Goal: Task Accomplishment & Management: Complete application form

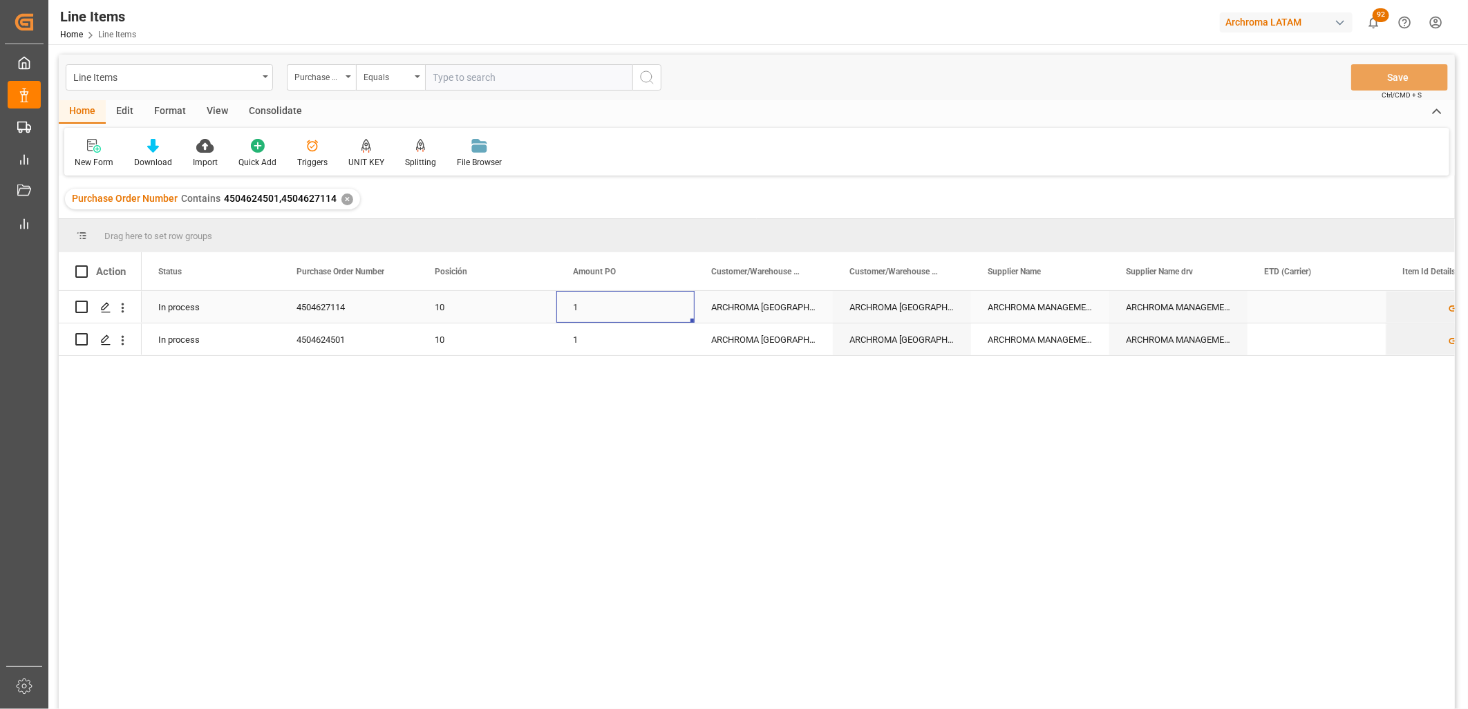
click at [353, 313] on div "4504627114" at bounding box center [349, 307] width 138 height 32
click at [760, 301] on div "ARCHROMA [GEOGRAPHIC_DATA] S DE RL DE CV ([GEOGRAPHIC_DATA][PERSON_NAME])" at bounding box center [764, 307] width 138 height 32
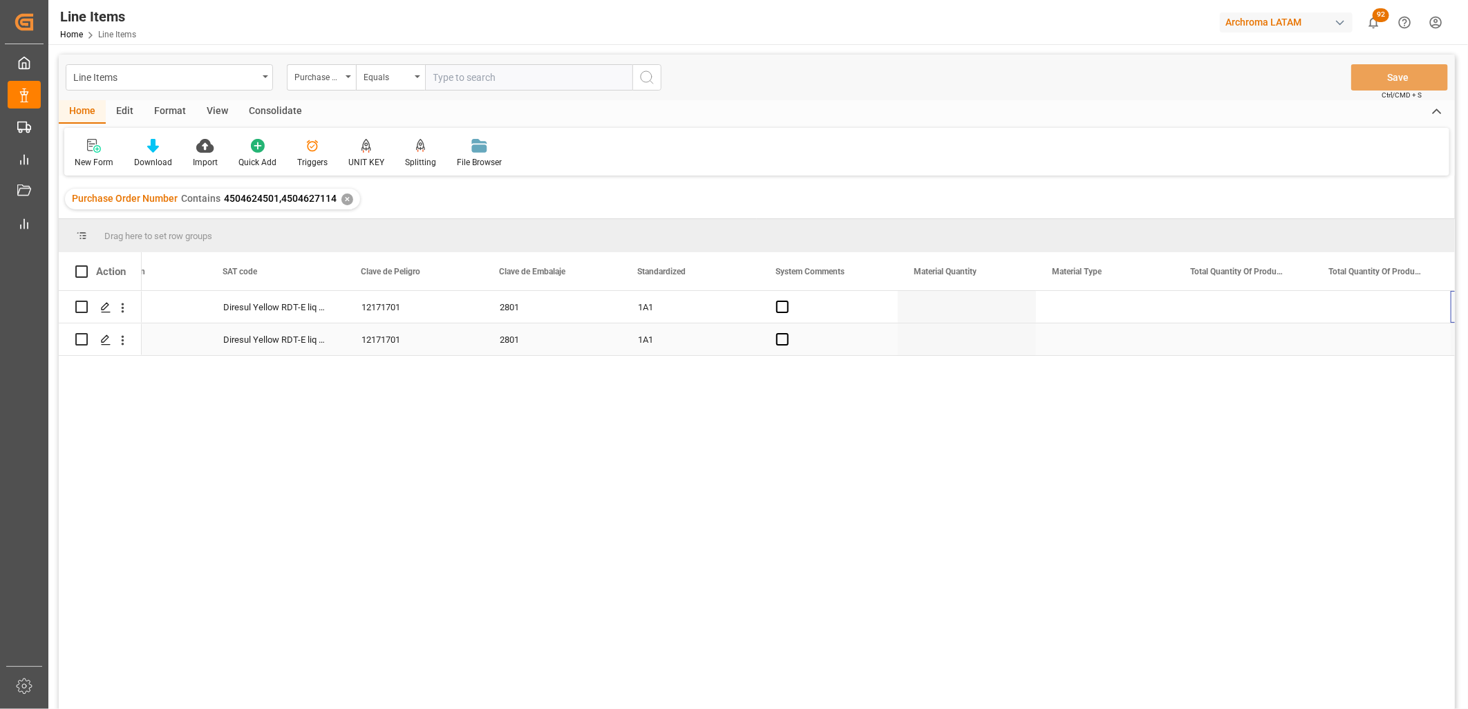
scroll to position [0, 1594]
click at [938, 315] on div "Press SPACE to select this row." at bounding box center [967, 307] width 138 height 32
type input "32"
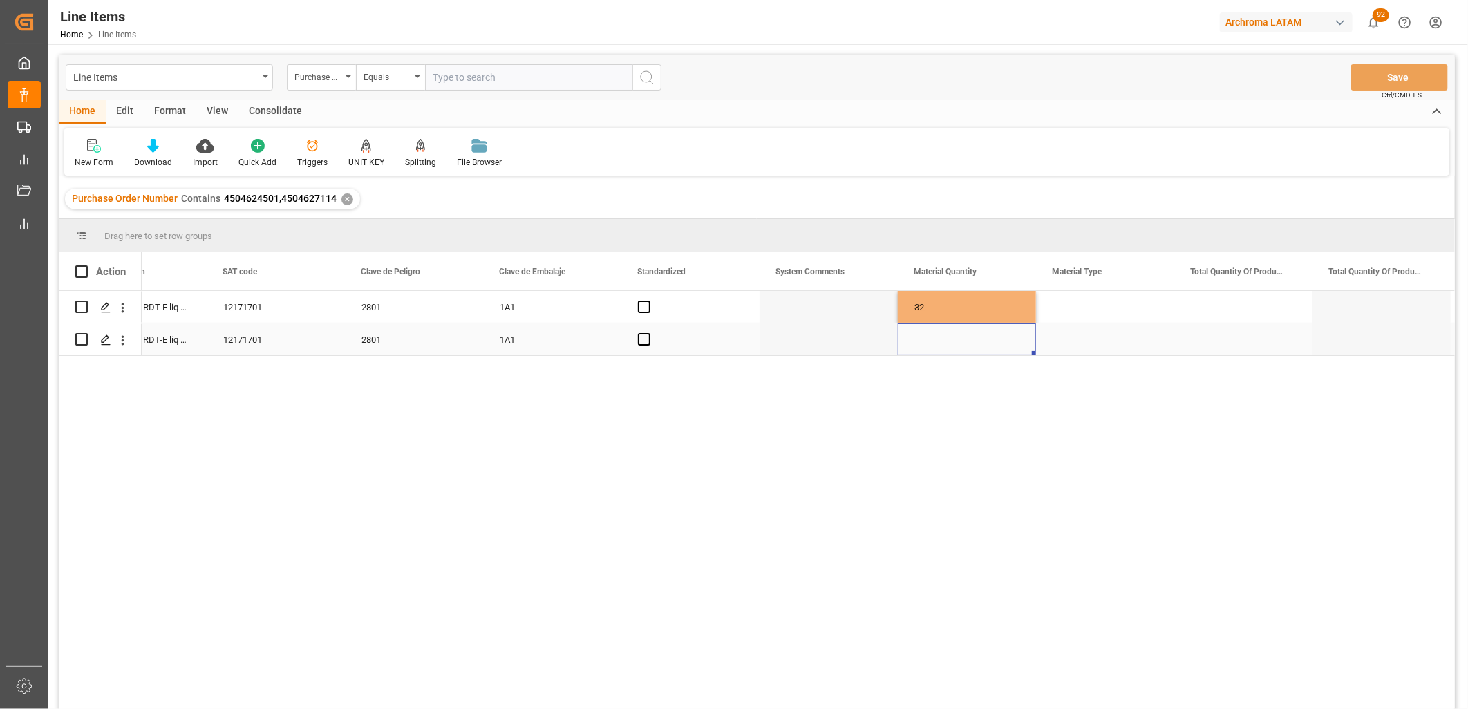
click at [937, 344] on div "Press SPACE to select this row." at bounding box center [967, 339] width 138 height 32
click at [934, 341] on input "Press SPACE to select this row." at bounding box center [967, 331] width 116 height 26
type input "32"
click at [1089, 302] on div "Press SPACE to select this row." at bounding box center [1105, 307] width 138 height 32
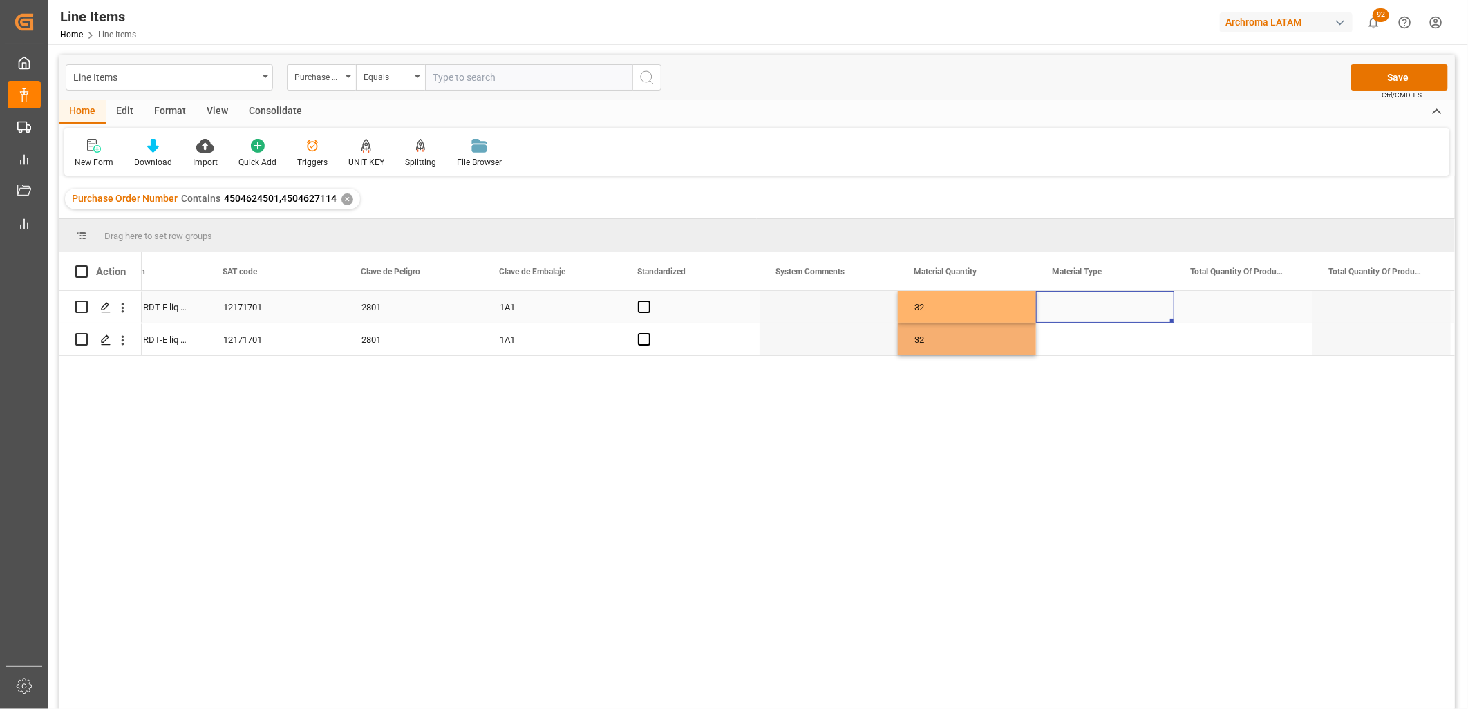
click at [1089, 303] on div "Press SPACE to select this row." at bounding box center [1105, 307] width 138 height 32
click at [1078, 351] on div "DRUMS" at bounding box center [1105, 354] width 115 height 48
type input "DRUMS"
click at [1076, 340] on div "Press SPACE to select this row." at bounding box center [1105, 339] width 138 height 32
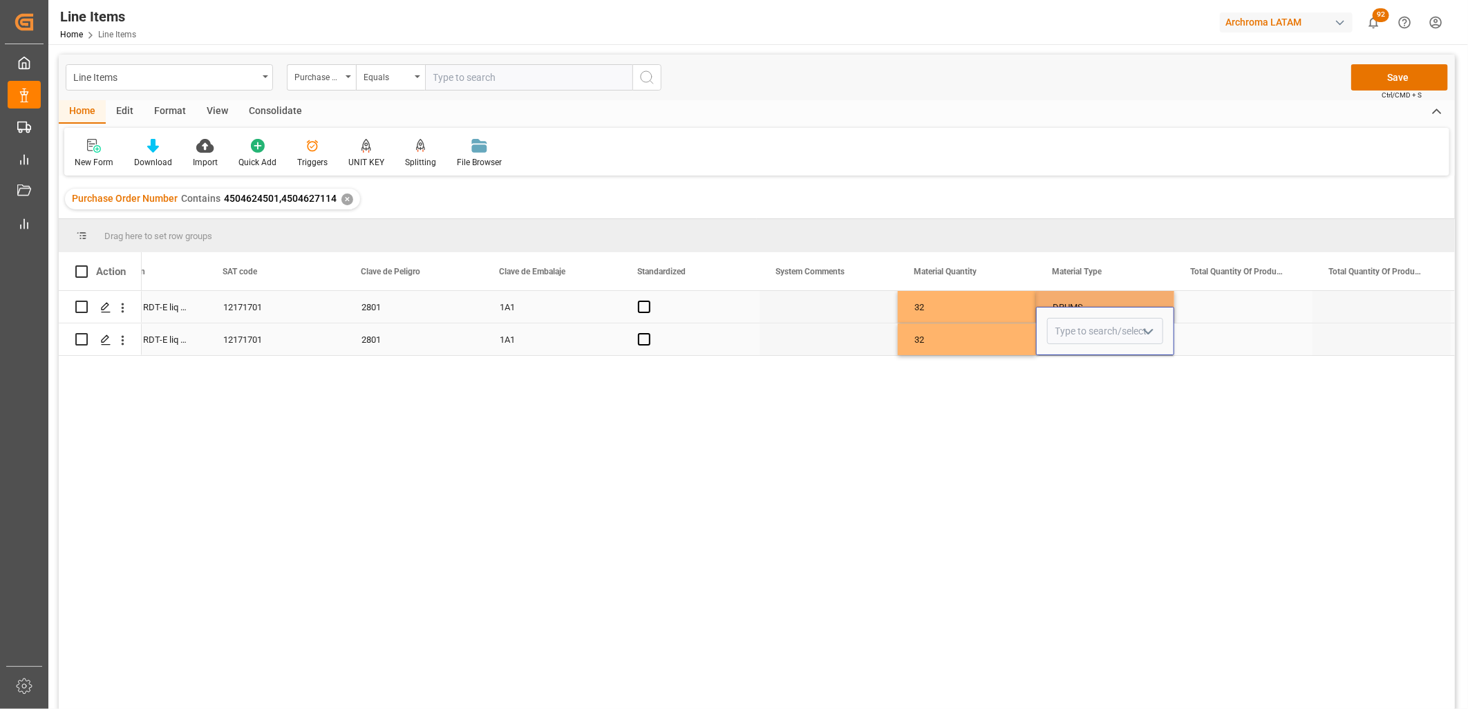
click at [1075, 339] on input "Press SPACE to select this row." at bounding box center [1105, 331] width 116 height 26
click at [1075, 339] on input "D" at bounding box center [1105, 331] width 116 height 26
click at [1070, 356] on div "DRUMS" at bounding box center [1105, 370] width 115 height 48
type input "DRUMS"
click at [1201, 308] on div "Press SPACE to select this row." at bounding box center [1243, 307] width 138 height 32
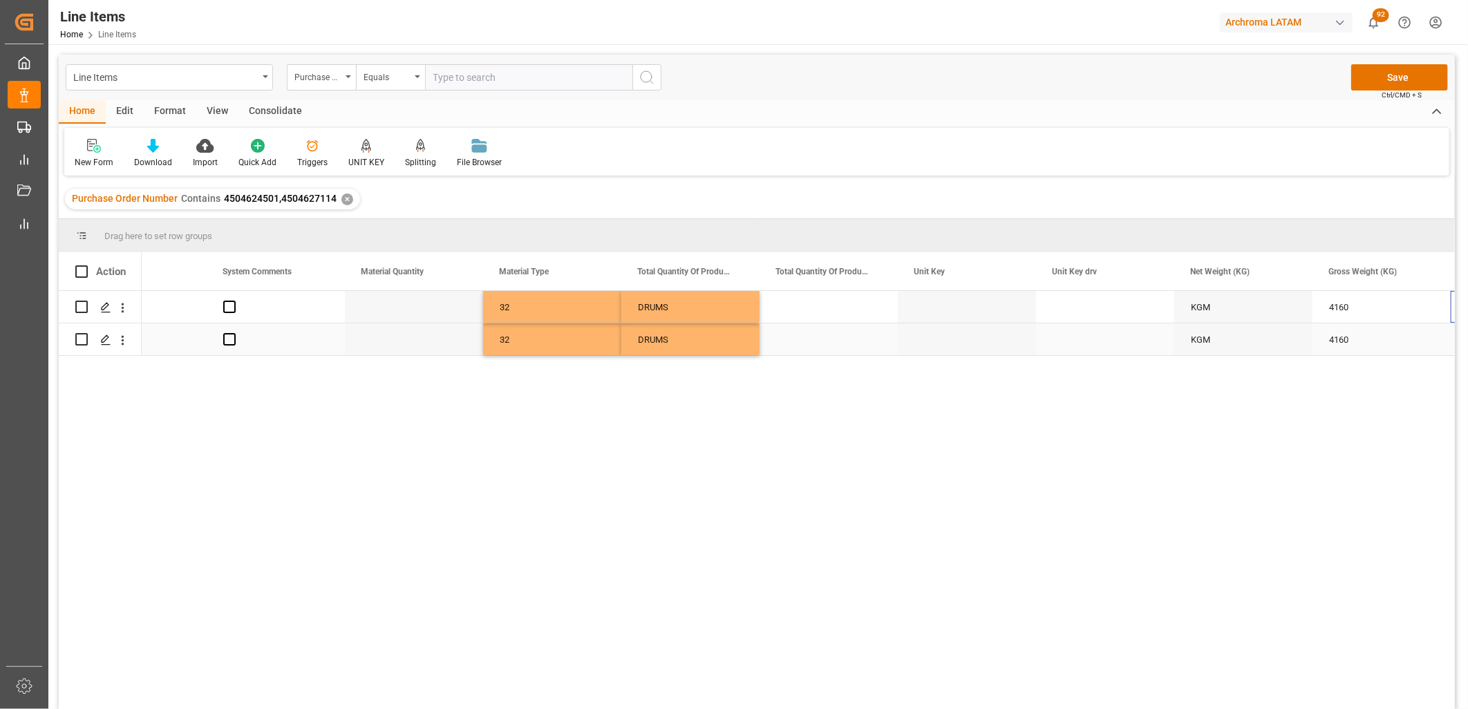
scroll to position [0, 2147]
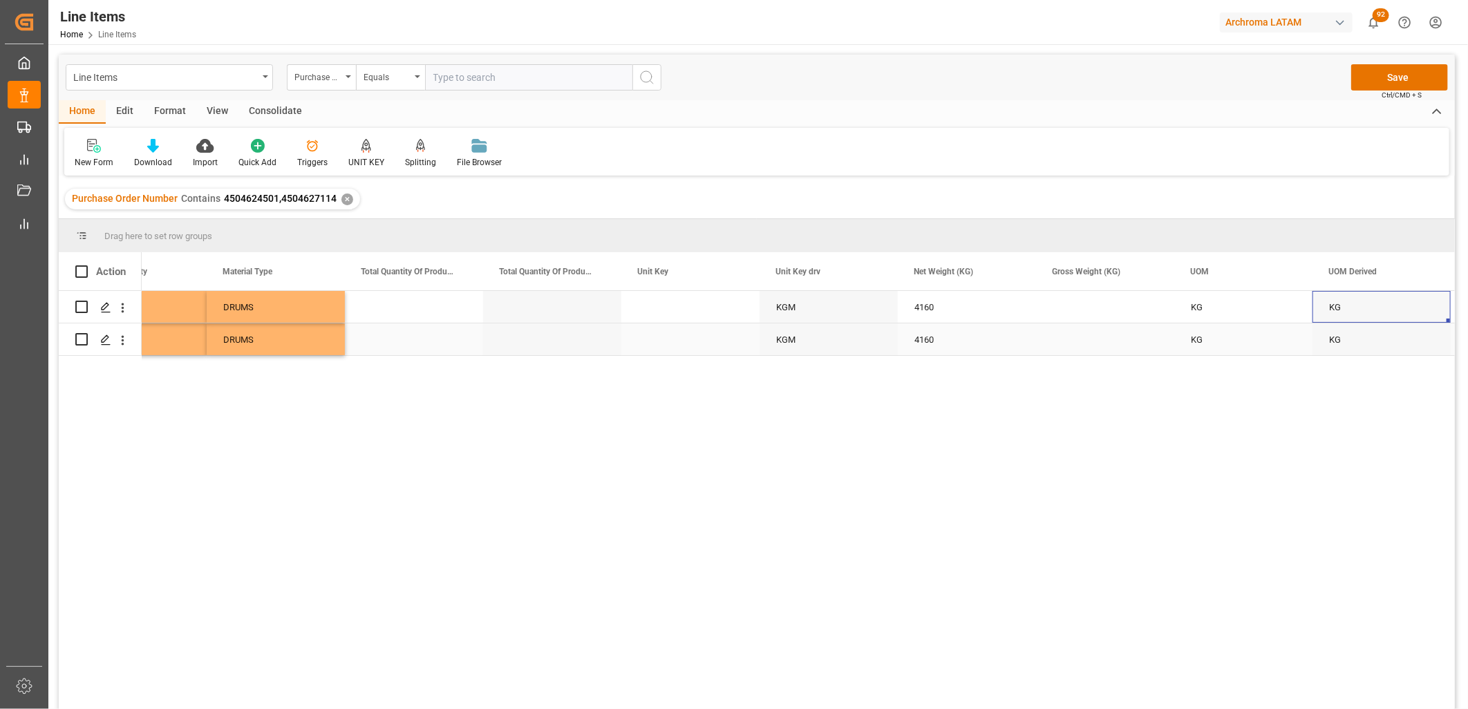
click at [1094, 336] on div "Press SPACE to select this row." at bounding box center [1105, 339] width 138 height 32
type input "4526"
click at [968, 307] on div "4160" at bounding box center [967, 307] width 138 height 32
click at [1116, 342] on div "4526" at bounding box center [1105, 339] width 138 height 32
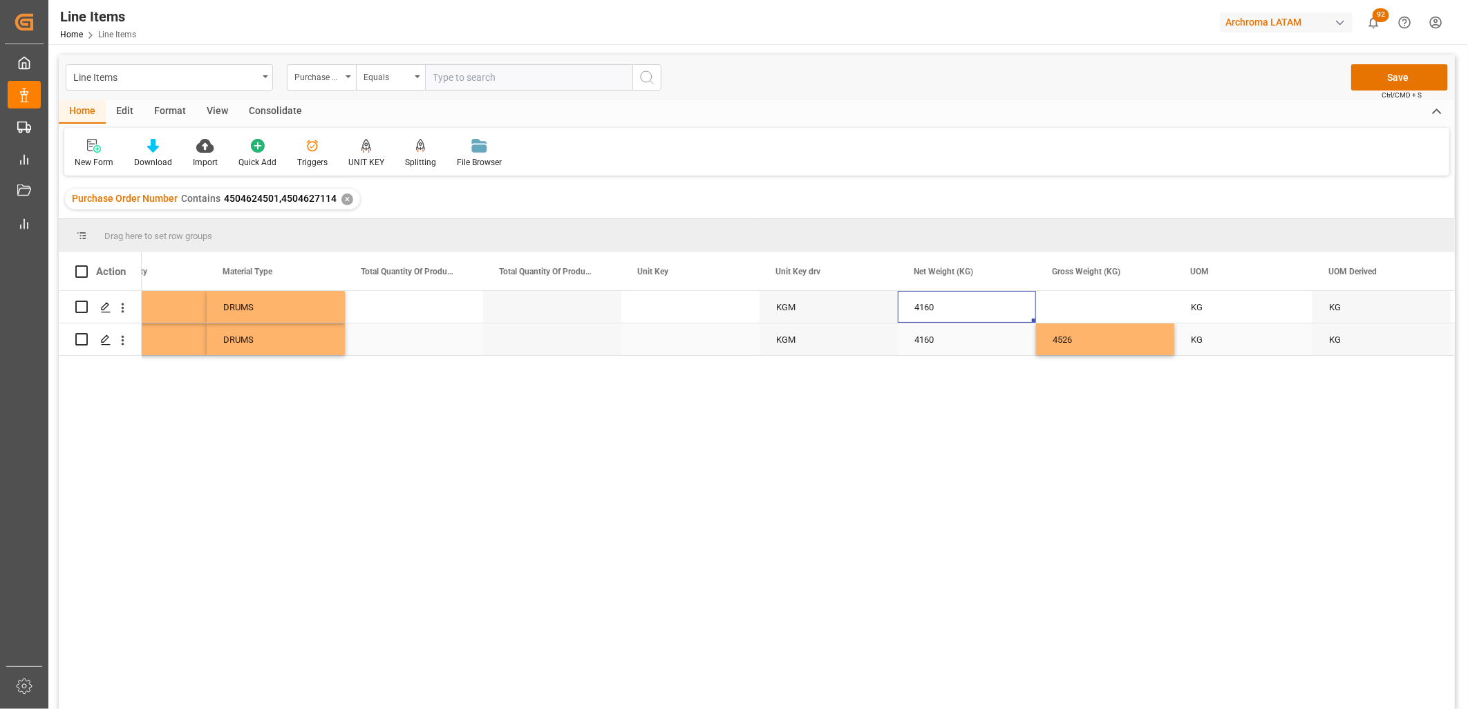
click at [1116, 342] on div "4526" at bounding box center [1105, 339] width 138 height 32
click at [1115, 342] on input "4526" at bounding box center [1105, 331] width 116 height 26
click at [1109, 341] on input "4526" at bounding box center [1105, 331] width 116 height 26
type input "4526.080"
click at [1079, 299] on div "Press SPACE to select this row." at bounding box center [1105, 307] width 138 height 32
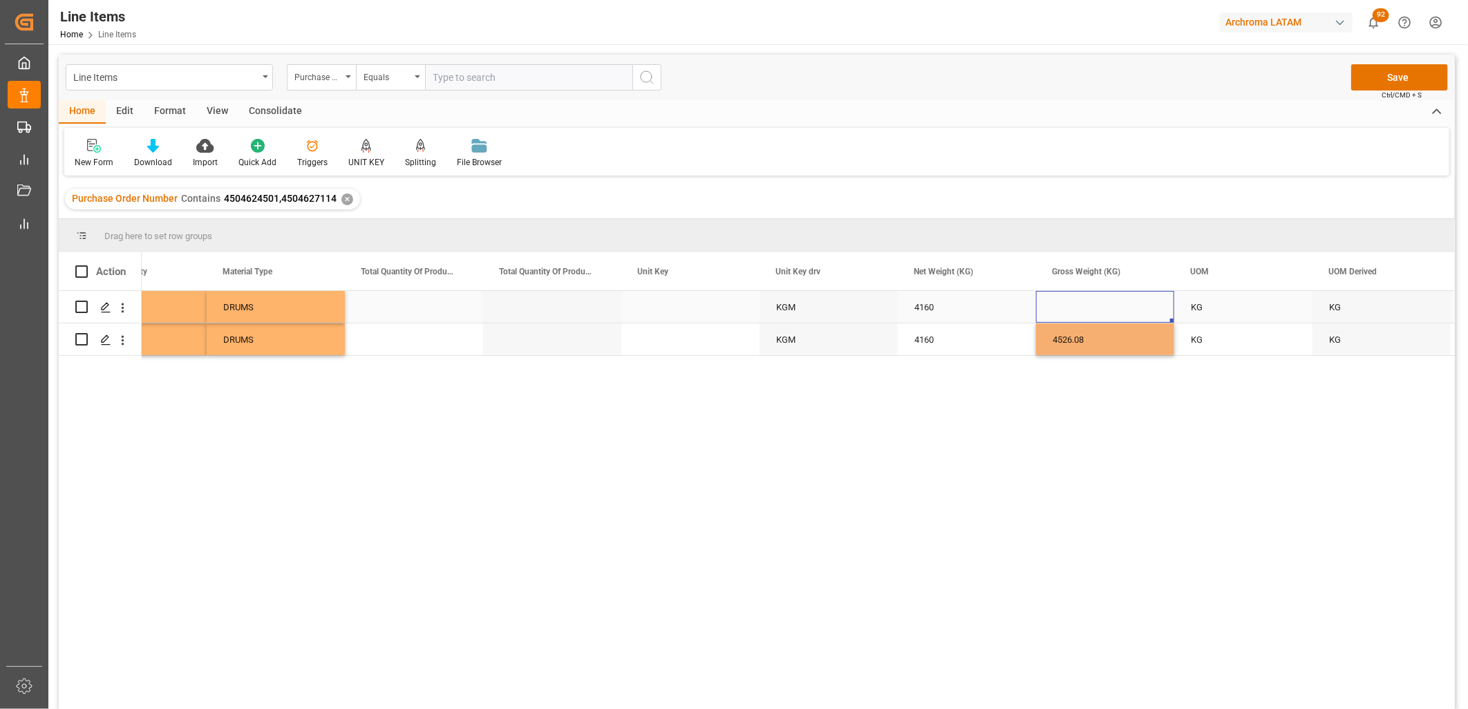
click at [1068, 312] on div "Press SPACE to select this row." at bounding box center [1105, 307] width 138 height 32
click at [1068, 312] on input "Press SPACE to select this row." at bounding box center [1105, 315] width 116 height 26
type input "4526.080"
click at [1072, 353] on div "4526.08" at bounding box center [1105, 339] width 138 height 32
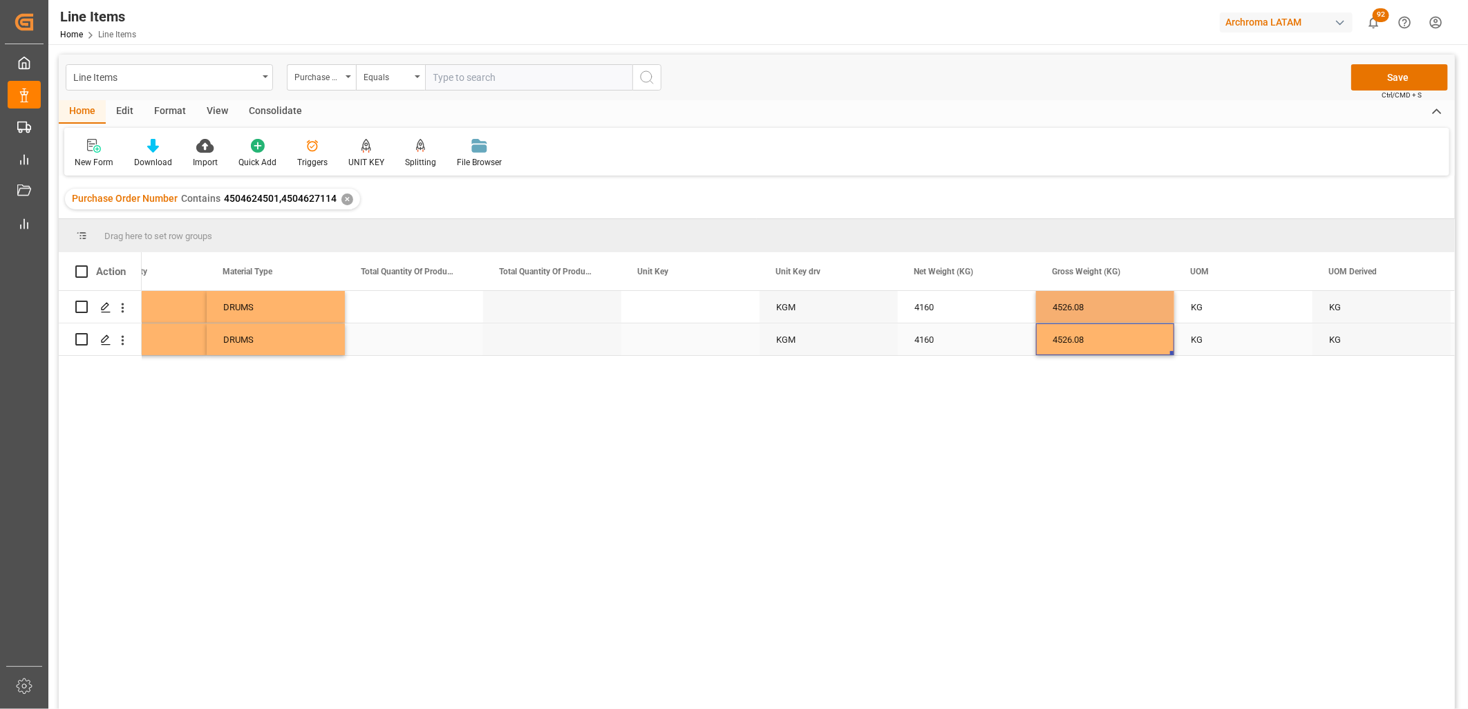
click at [1083, 312] on div "4526.08" at bounding box center [1105, 307] width 138 height 32
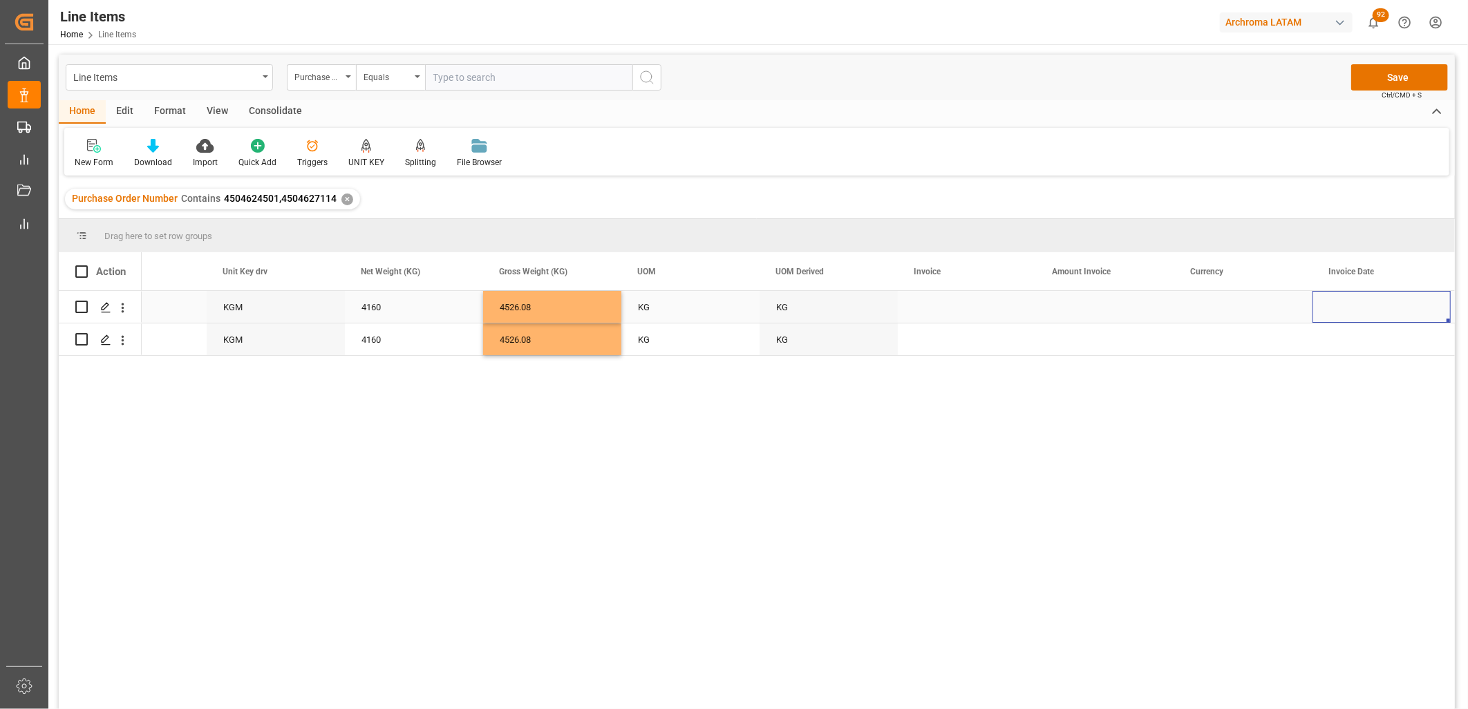
scroll to position [0, 3115]
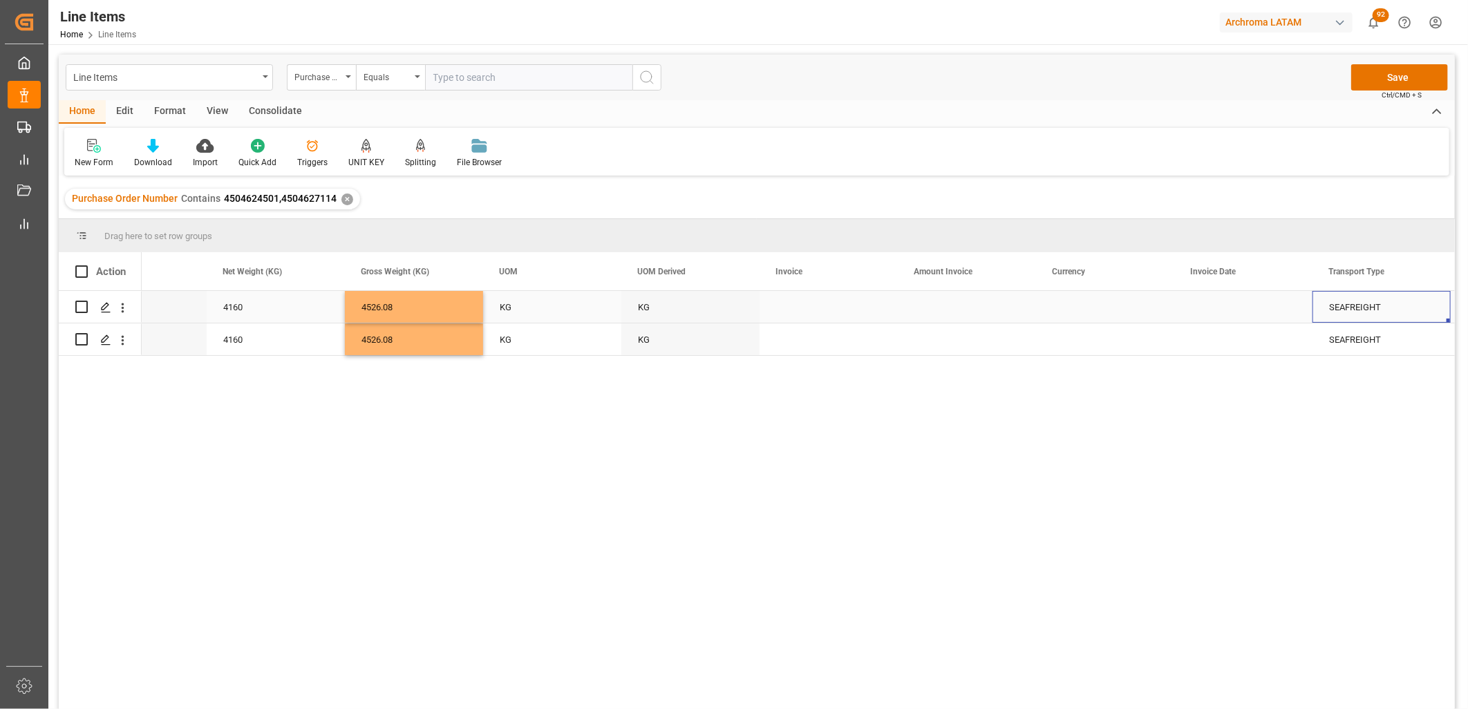
click at [798, 308] on div "Press SPACE to select this row." at bounding box center [829, 307] width 138 height 32
click at [798, 308] on input "Press SPACE to select this row." at bounding box center [829, 315] width 116 height 26
paste input "9539102306"
type input "9539102306"
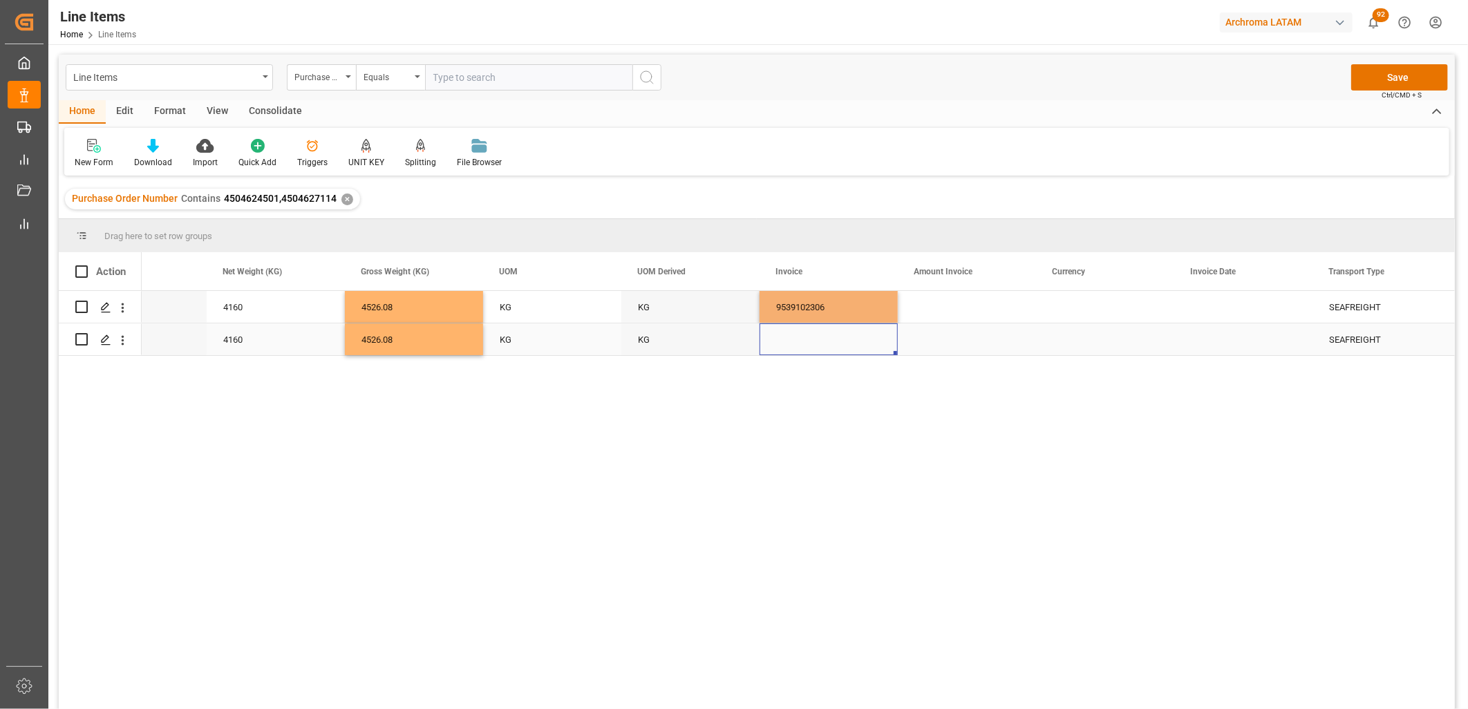
click at [793, 344] on div "Press SPACE to select this row." at bounding box center [829, 339] width 138 height 32
click at [792, 341] on input "Press SPACE to select this row." at bounding box center [829, 331] width 116 height 26
paste input "9539102306"
type input "9539102306"
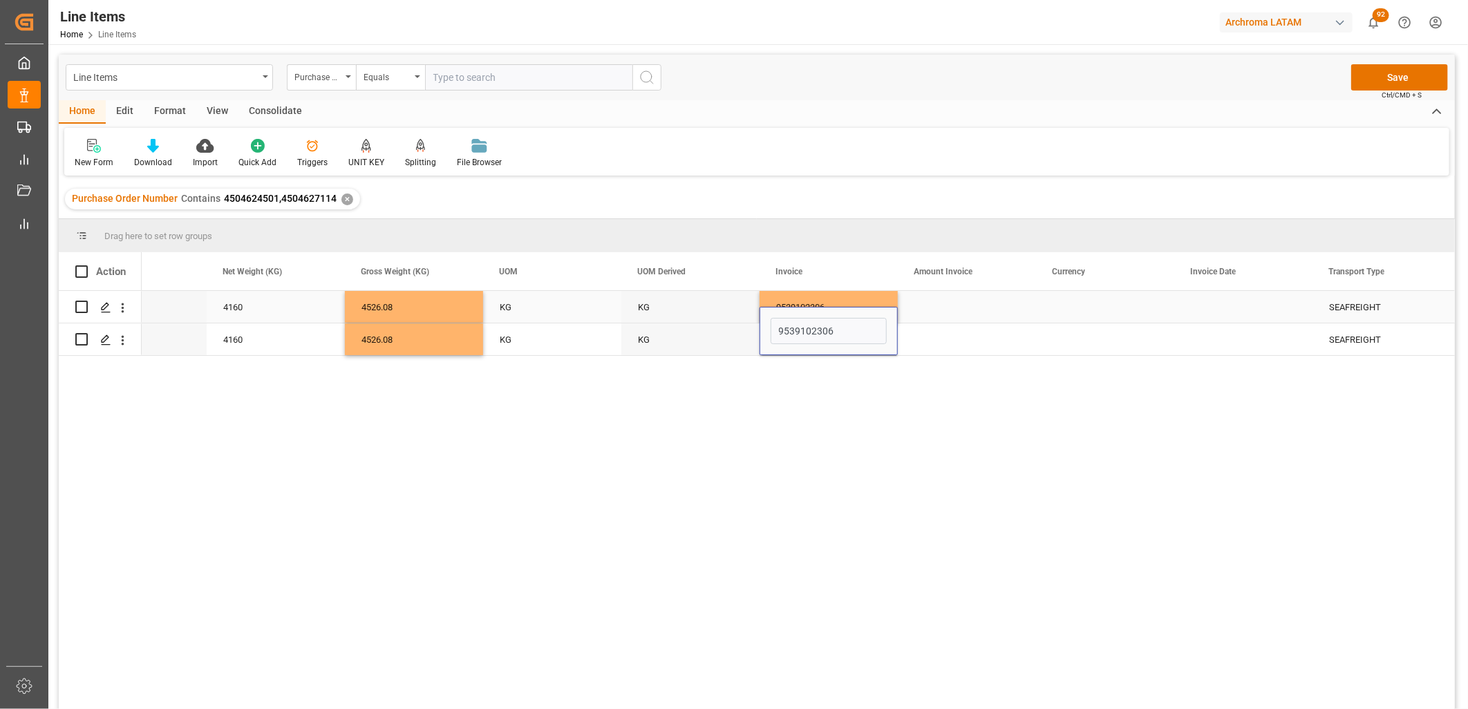
click at [928, 318] on div "Press SPACE to select this row." at bounding box center [967, 307] width 138 height 32
click at [957, 311] on div "Press SPACE to select this row." at bounding box center [967, 307] width 138 height 32
click at [957, 311] on input "Press SPACE to select this row." at bounding box center [967, 315] width 116 height 26
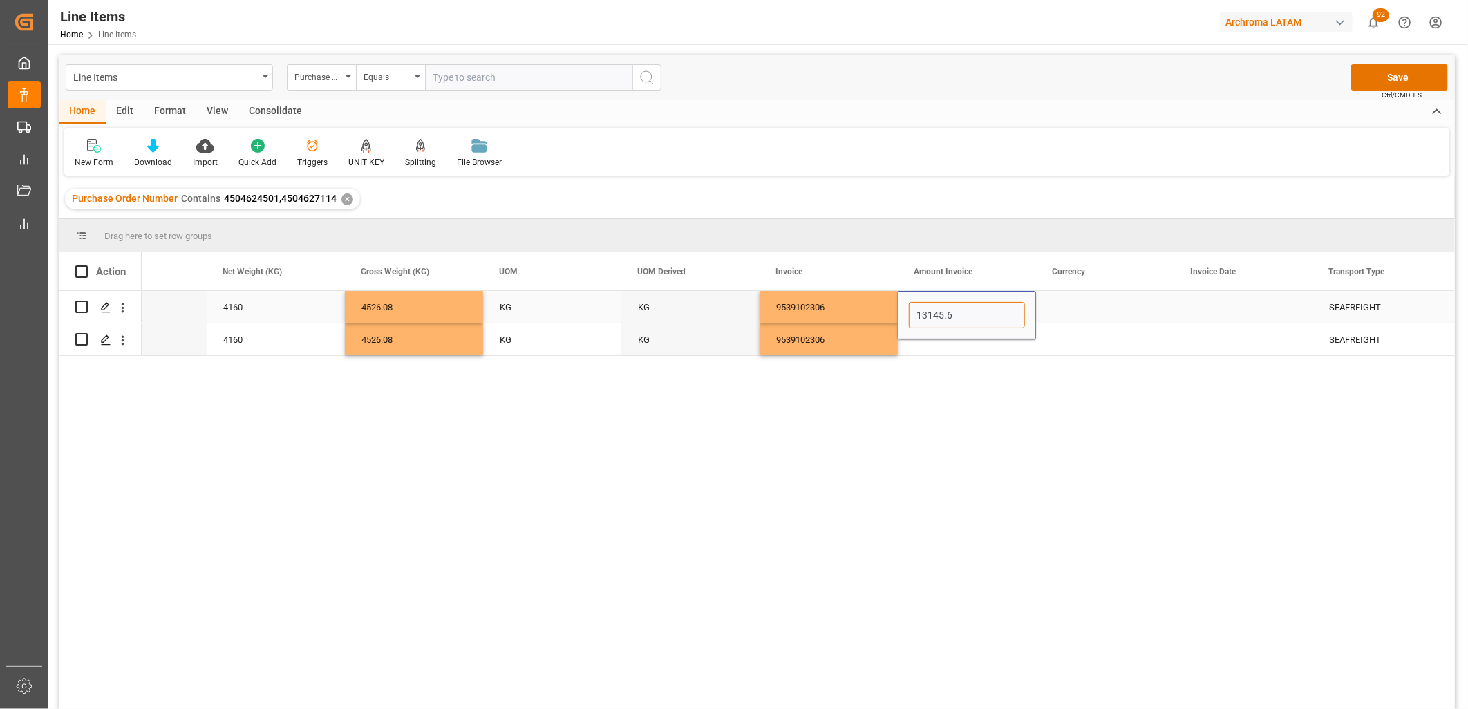
type input "13145.60"
click at [937, 346] on div "Press SPACE to select this row." at bounding box center [967, 339] width 138 height 32
click at [934, 339] on input "Press SPACE to select this row." at bounding box center [967, 331] width 116 height 26
type input "13145.60"
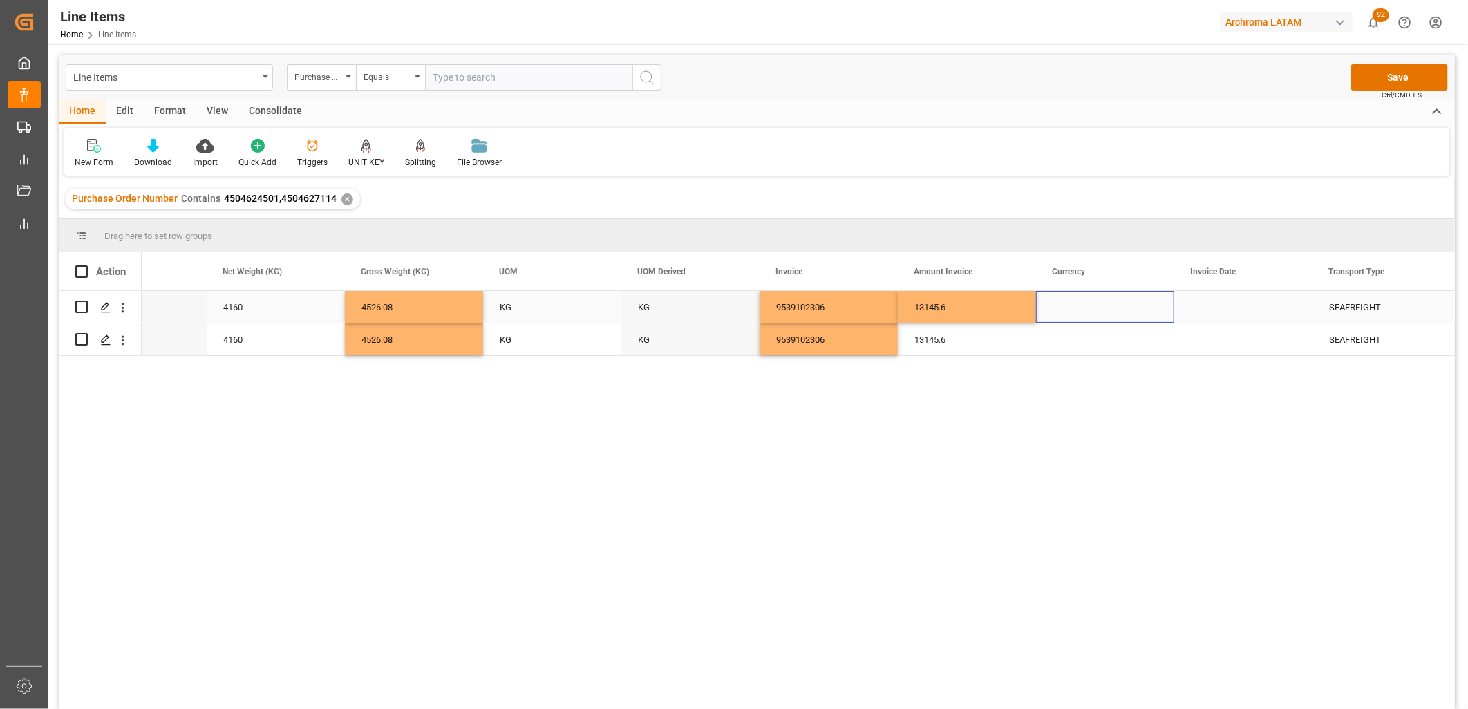
click at [1067, 303] on div "Press SPACE to select this row." at bounding box center [1105, 307] width 138 height 32
click at [1067, 303] on input "Press SPACE to select this row." at bounding box center [1105, 315] width 116 height 26
click at [1063, 310] on input "Press SPACE to select this row." at bounding box center [1105, 315] width 116 height 26
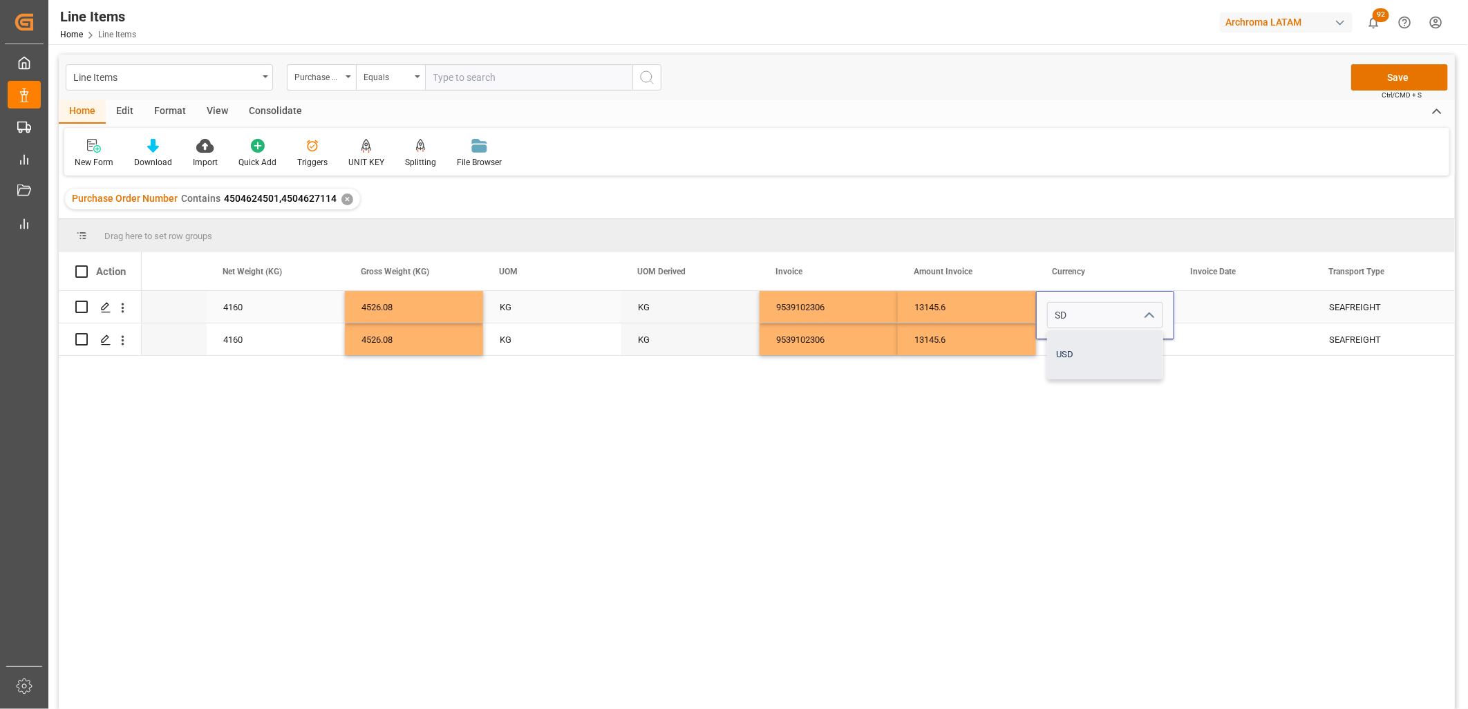
click at [1065, 354] on div "USD" at bounding box center [1105, 354] width 115 height 48
type input "USD"
click at [1068, 341] on div "Press SPACE to select this row." at bounding box center [1105, 339] width 138 height 32
click at [1069, 339] on input "Press SPACE to select this row." at bounding box center [1105, 331] width 116 height 26
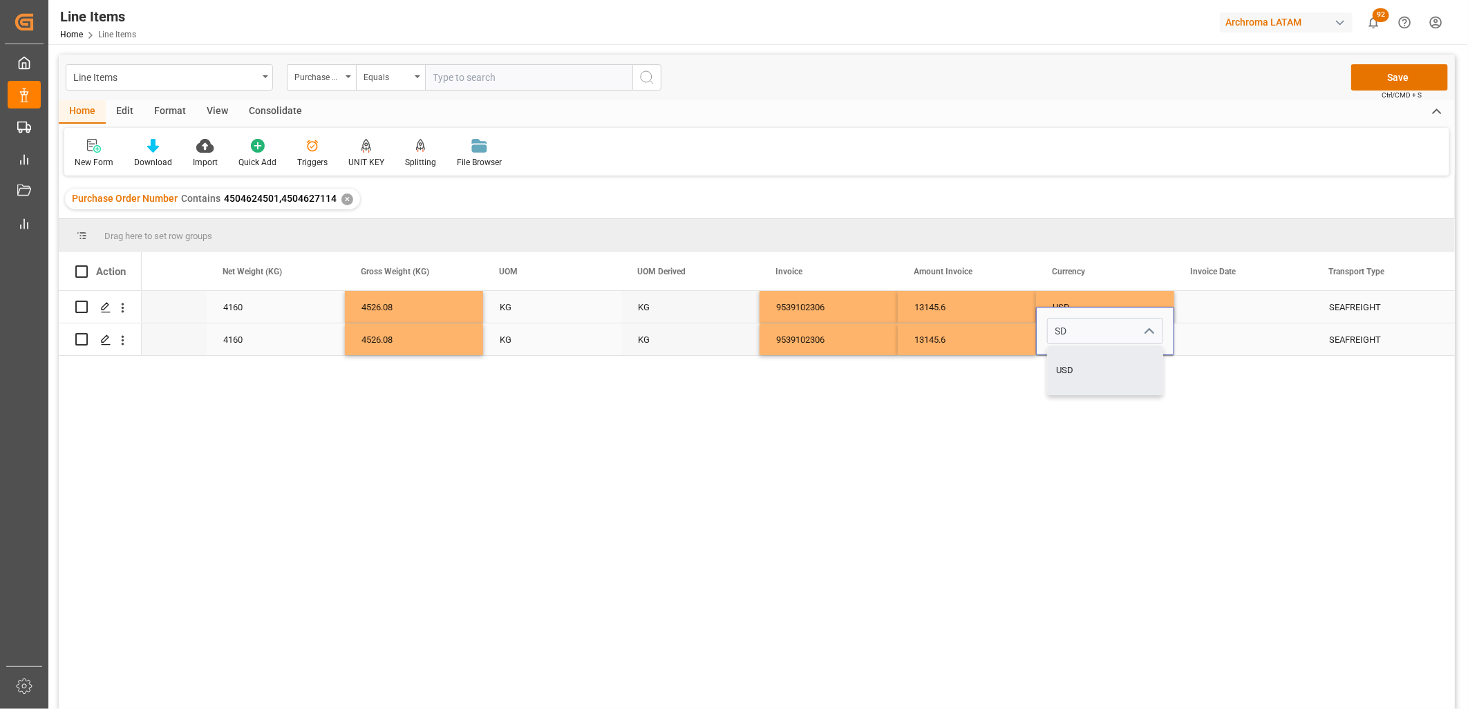
drag, startPoint x: 1069, startPoint y: 372, endPoint x: 1087, endPoint y: 355, distance: 24.5
click at [1070, 370] on div "USD" at bounding box center [1105, 370] width 115 height 48
type input "USD"
click at [1218, 299] on div "Press SPACE to select this row." at bounding box center [1243, 307] width 138 height 32
click at [1255, 314] on div "Press SPACE to select this row." at bounding box center [1243, 307] width 138 height 32
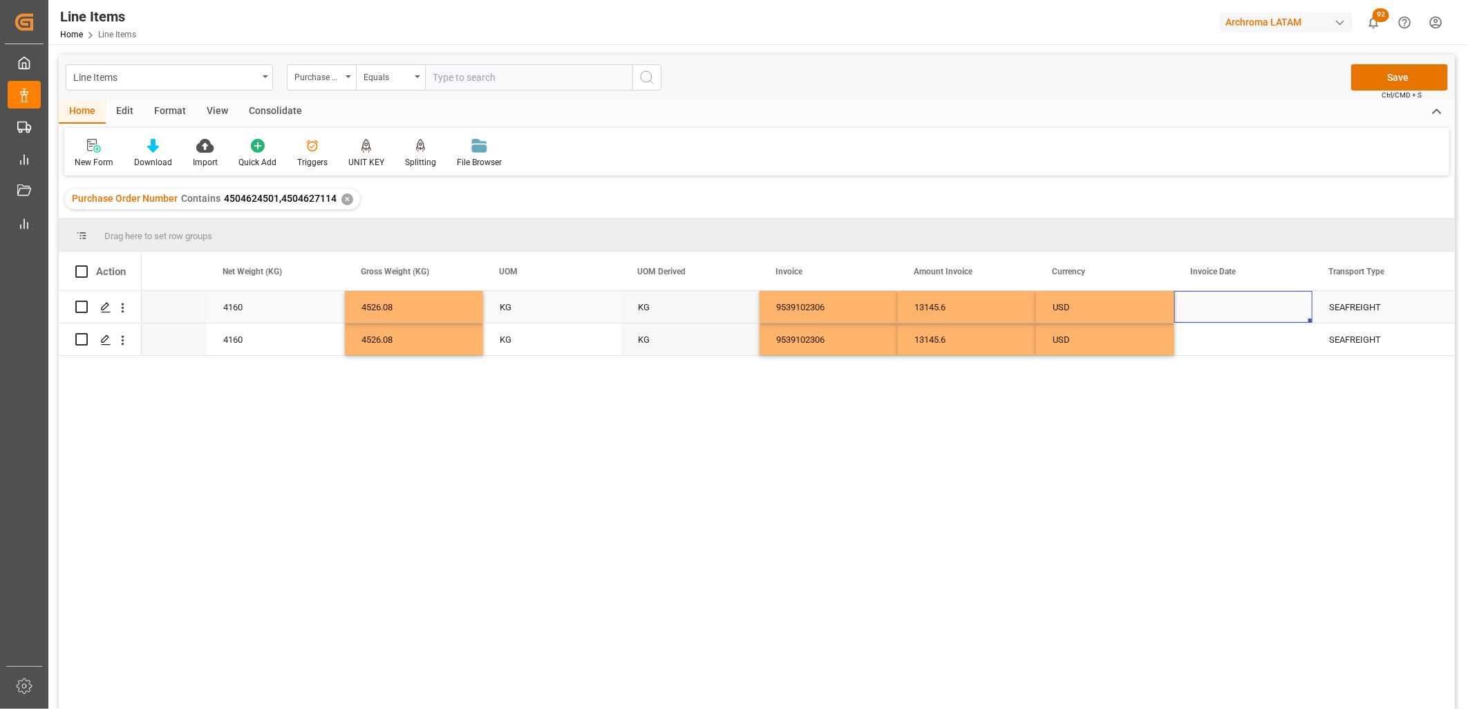
click at [1255, 314] on div "Press SPACE to select this row." at bounding box center [1243, 307] width 138 height 32
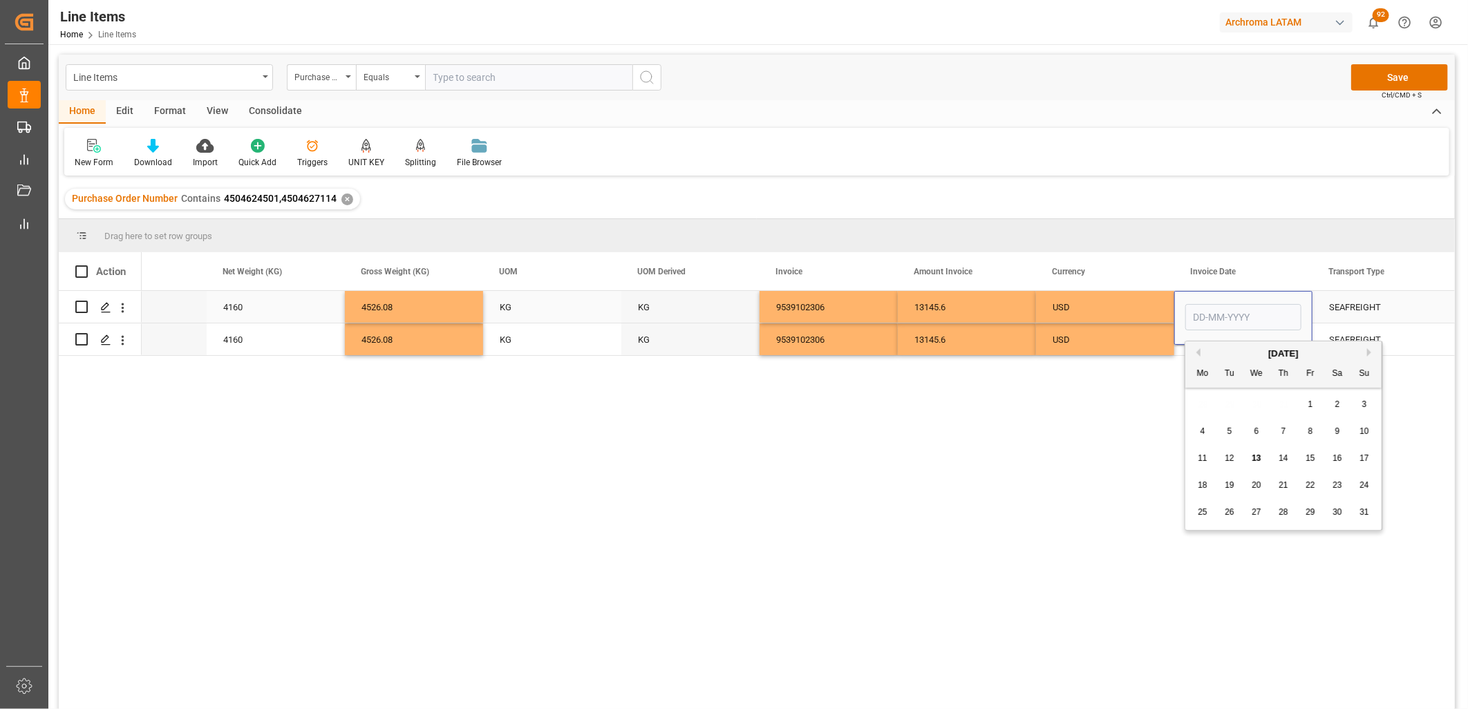
click at [1255, 314] on input "Press SPACE to select this row." at bounding box center [1243, 317] width 116 height 26
click at [1200, 355] on div "Previous Month Next Month [DATE] Mo Tu We Th Fr Sa Su 28 29 30 31 1 2 3 4 5 6 7…" at bounding box center [1284, 436] width 198 height 190
click at [1369, 512] on div "31" at bounding box center [1364, 513] width 17 height 17
click at [1203, 318] on input "[DATE]" at bounding box center [1243, 317] width 116 height 26
click at [1199, 354] on button "Previous Month" at bounding box center [1196, 352] width 8 height 8
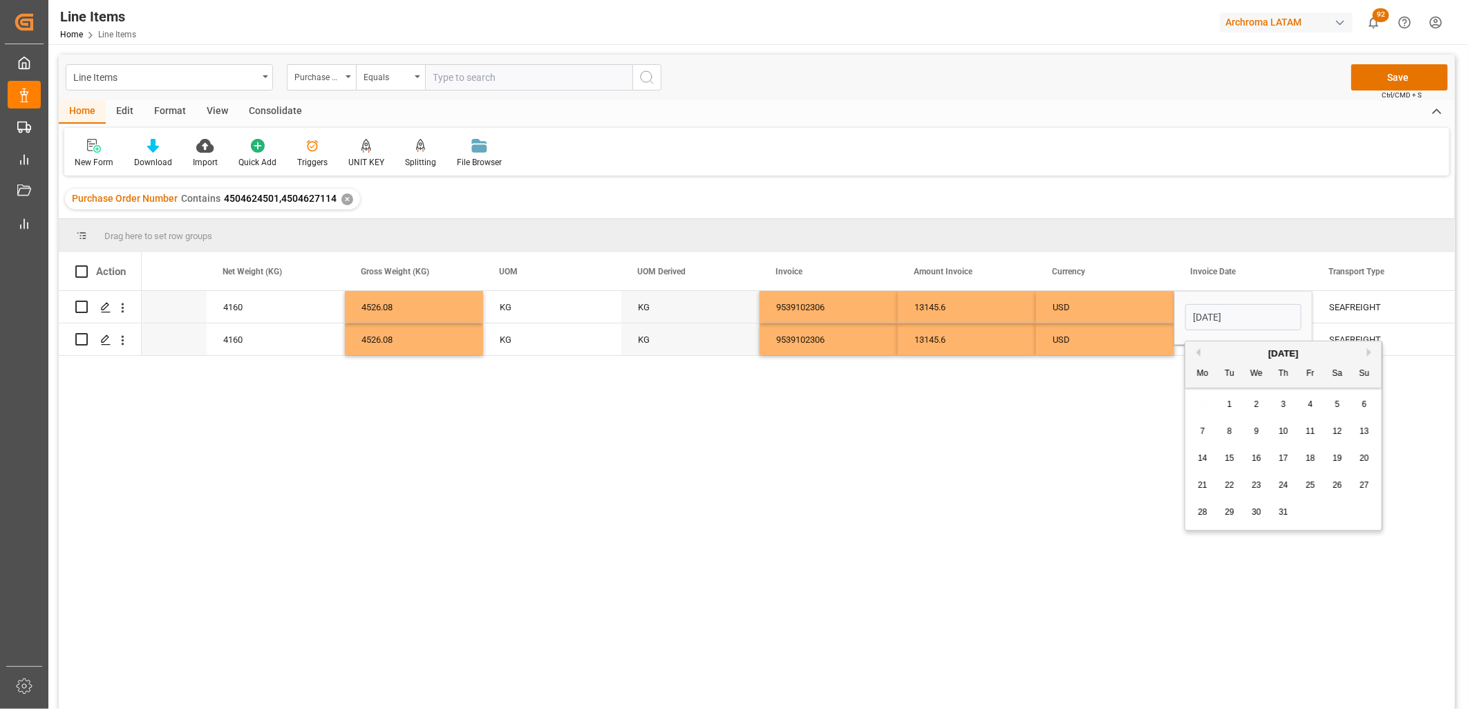
click at [1288, 509] on div "31" at bounding box center [1283, 513] width 17 height 17
type input "[DATE]"
click at [1207, 350] on div "Press SPACE to select this row." at bounding box center [1243, 339] width 138 height 32
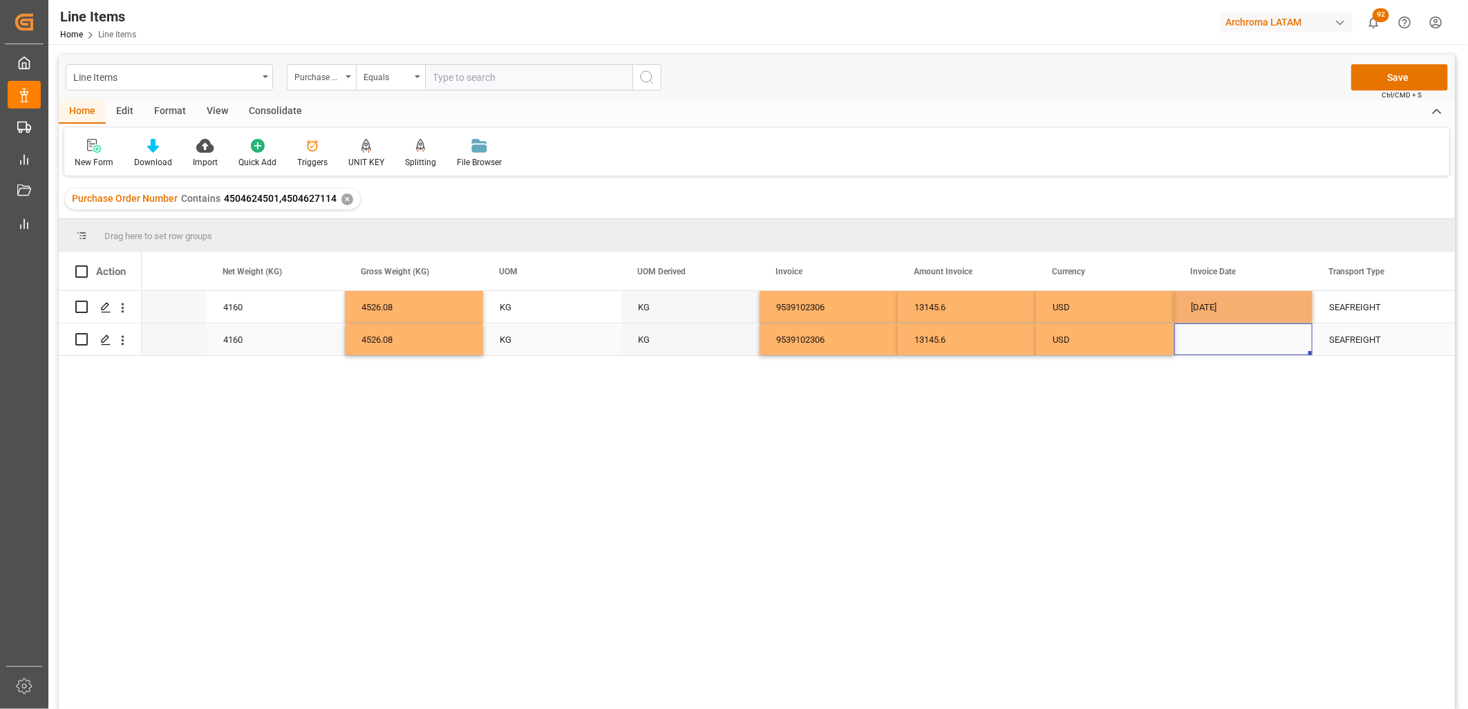
click at [1205, 340] on div "Press SPACE to select this row." at bounding box center [1243, 339] width 138 height 32
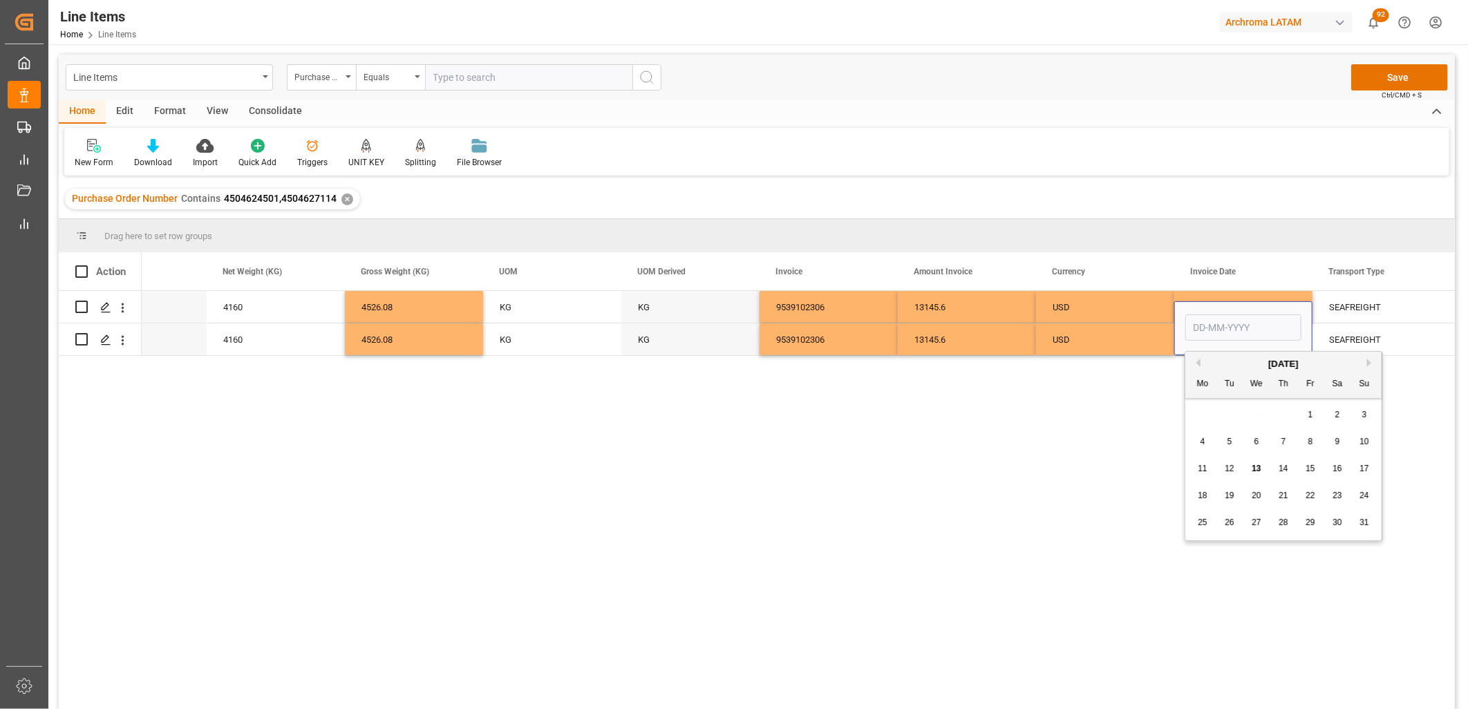
drag, startPoint x: 1198, startPoint y: 358, endPoint x: 1266, endPoint y: 460, distance: 122.1
click at [1198, 361] on button "Previous Month" at bounding box center [1196, 363] width 8 height 8
click at [1286, 523] on span "31" at bounding box center [1283, 523] width 9 height 10
type input "[DATE]"
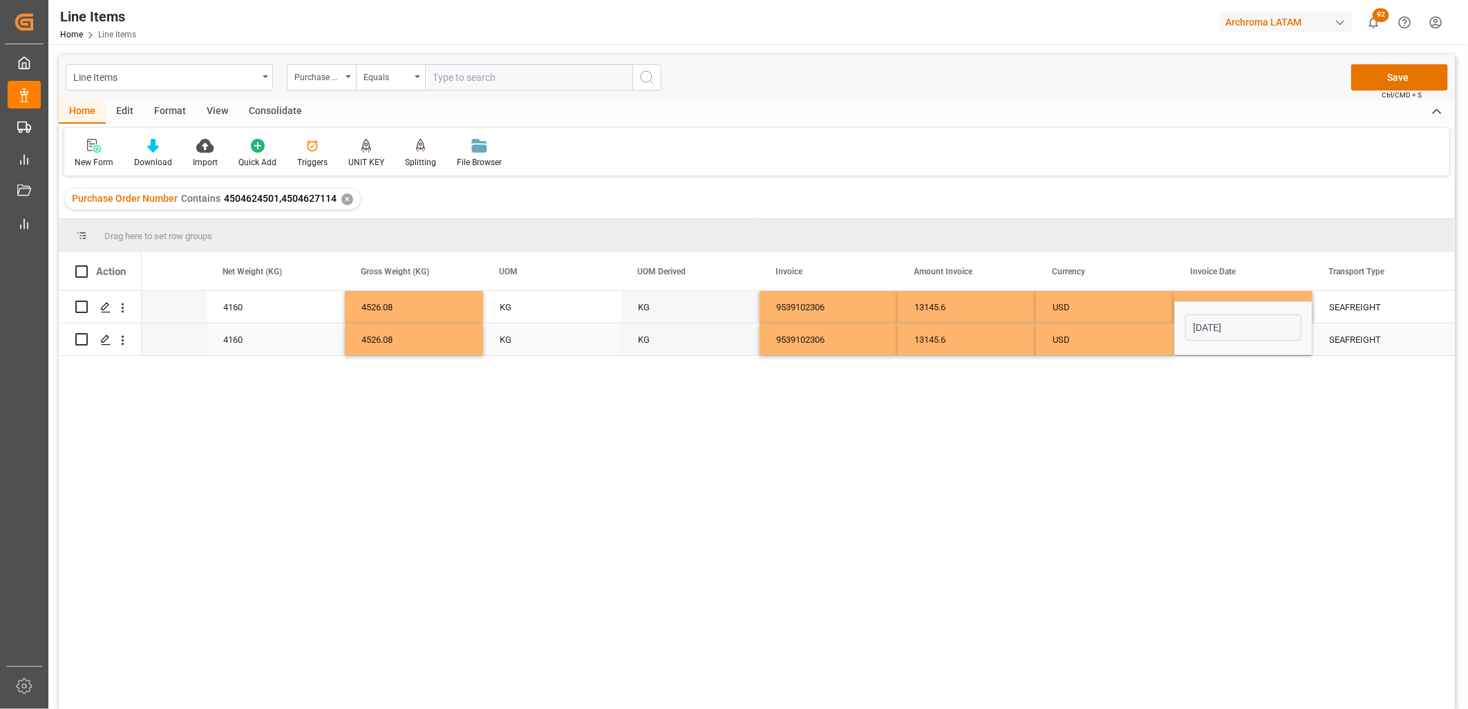
click at [1109, 336] on div "USD" at bounding box center [1105, 340] width 105 height 32
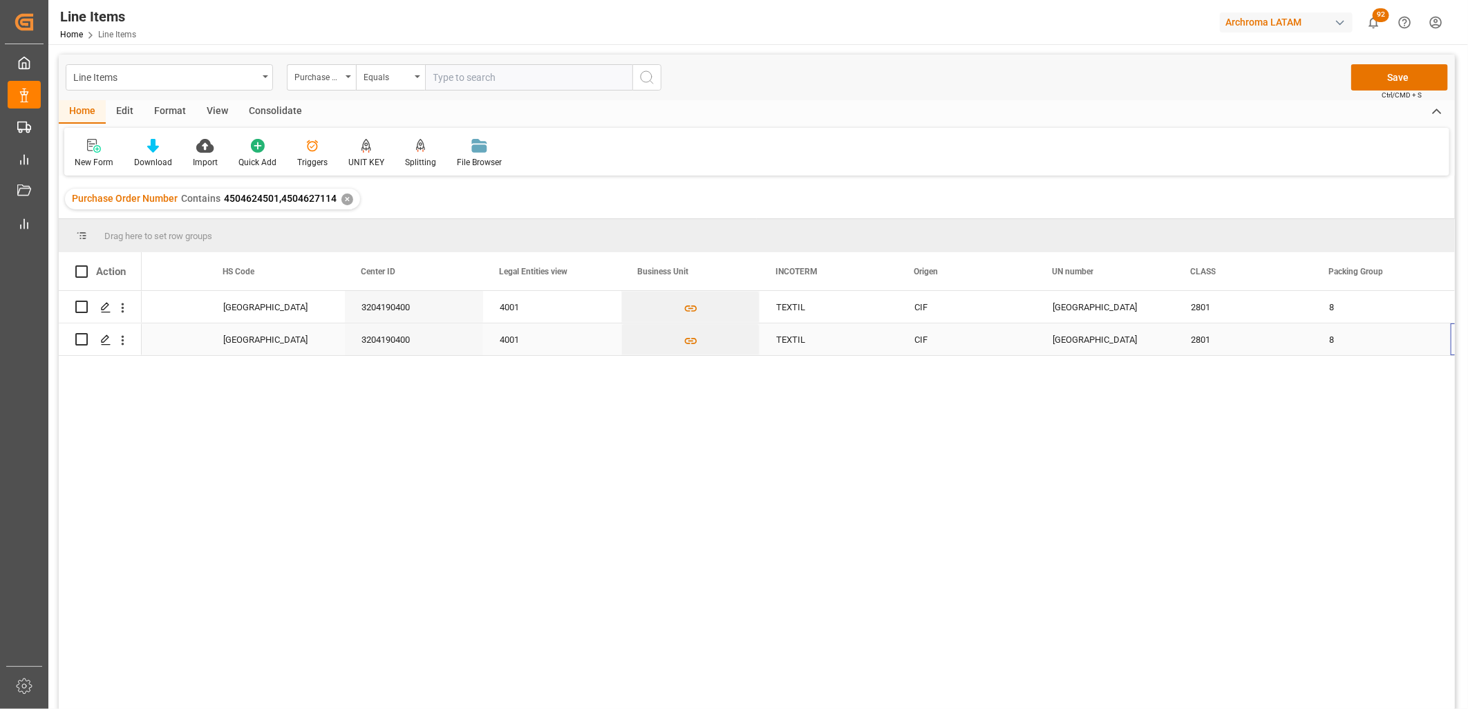
scroll to position [0, 4497]
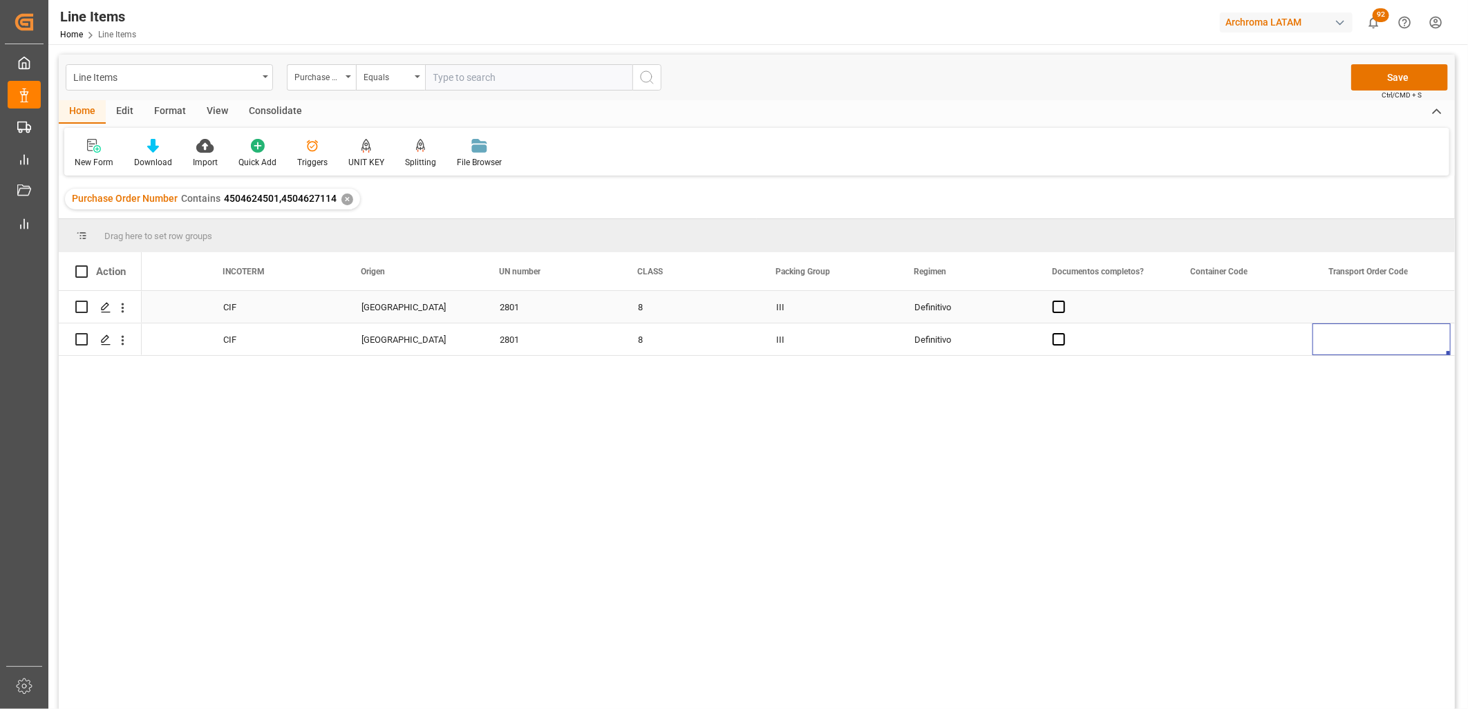
drag, startPoint x: 1059, startPoint y: 309, endPoint x: 1056, endPoint y: 323, distance: 14.3
click at [1059, 311] on span "Press SPACE to select this row." at bounding box center [1059, 307] width 12 height 12
click at [1063, 301] on input "Press SPACE to select this row." at bounding box center [1063, 301] width 0 height 0
click at [1056, 341] on span "Press SPACE to select this row." at bounding box center [1059, 339] width 12 height 12
click at [1063, 333] on input "Press SPACE to select this row." at bounding box center [1063, 333] width 0 height 0
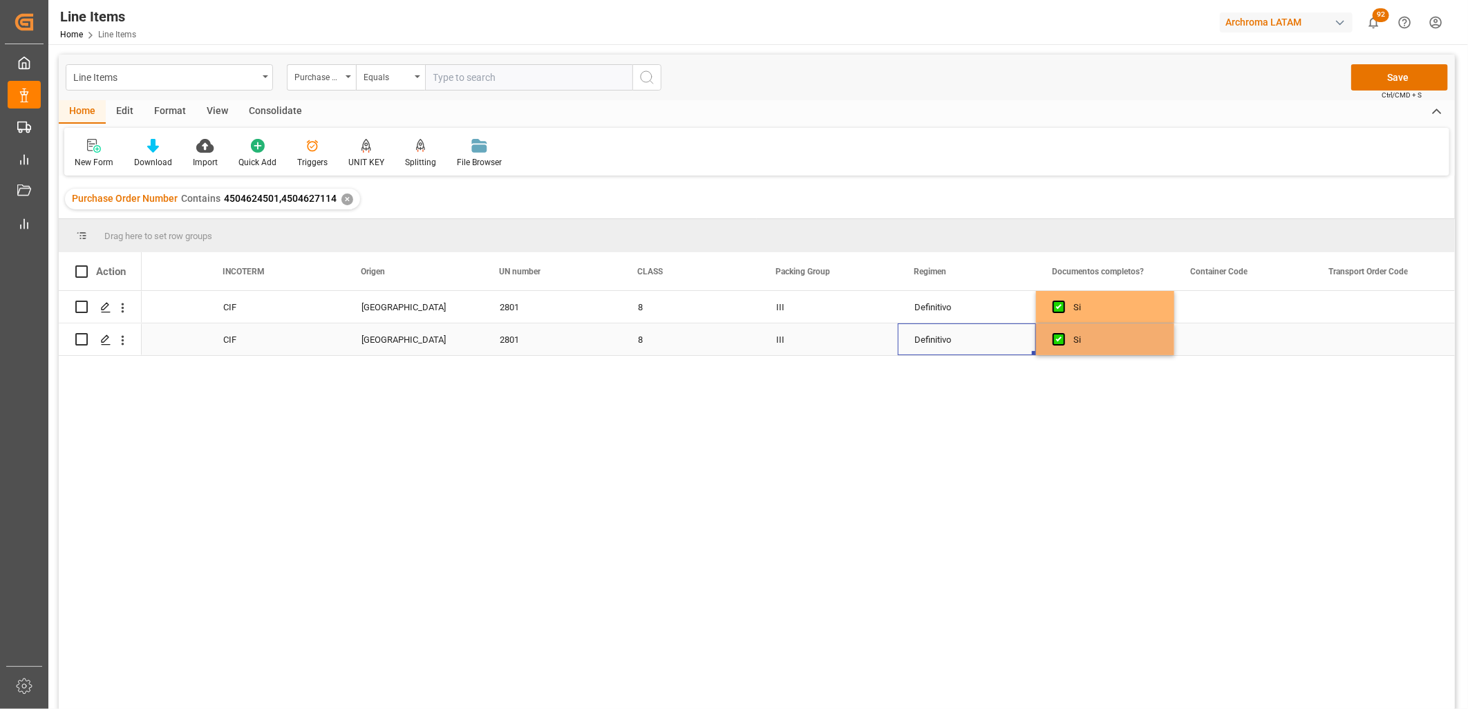
click at [968, 340] on div "Definitivo" at bounding box center [967, 339] width 138 height 32
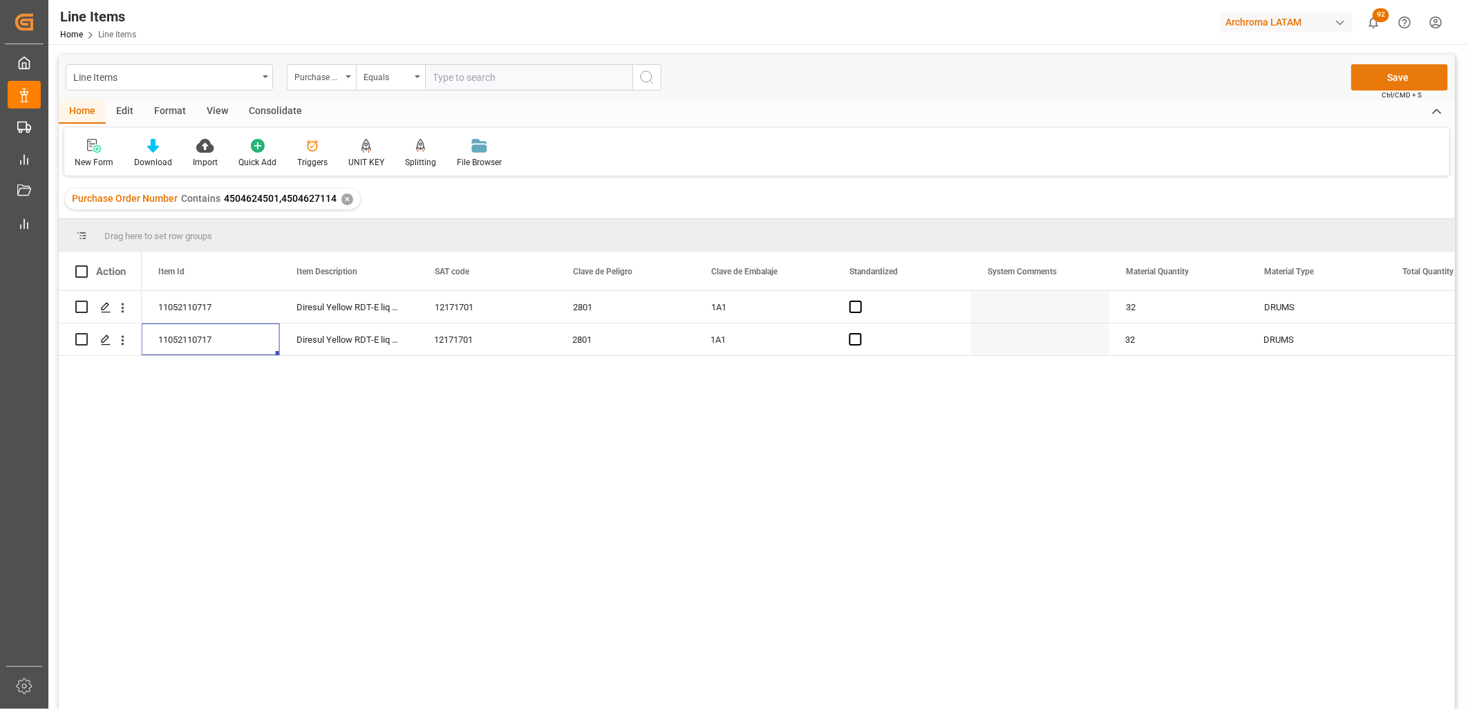
click at [1371, 74] on button "Save" at bounding box center [1399, 77] width 97 height 26
